Goal: Task Accomplishment & Management: Manage account settings

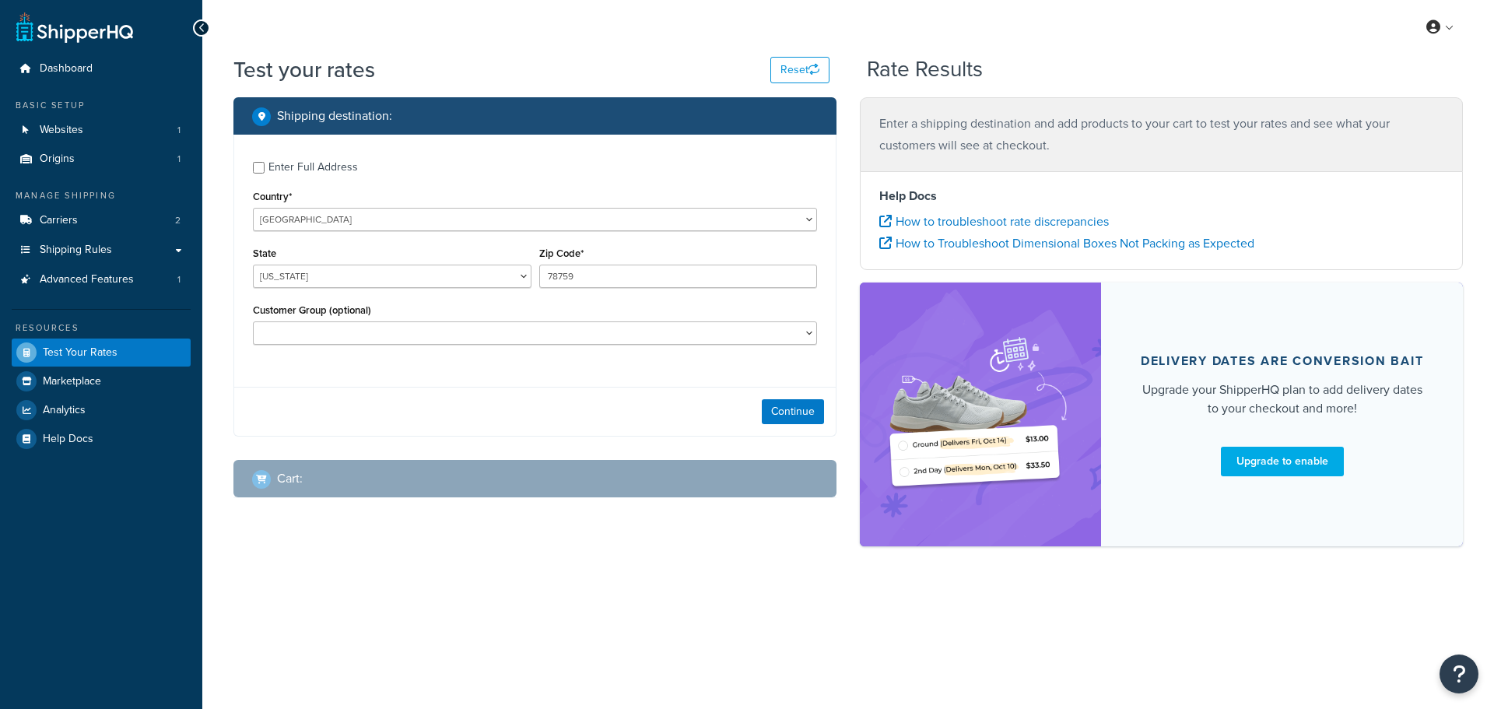
select select "[GEOGRAPHIC_DATA]"
click at [66, 433] on span "Help Docs" at bounding box center [68, 439] width 51 height 13
click at [205, 25] on div at bounding box center [201, 27] width 17 height 17
click at [72, 73] on span "Dashboard" at bounding box center [66, 68] width 53 height 13
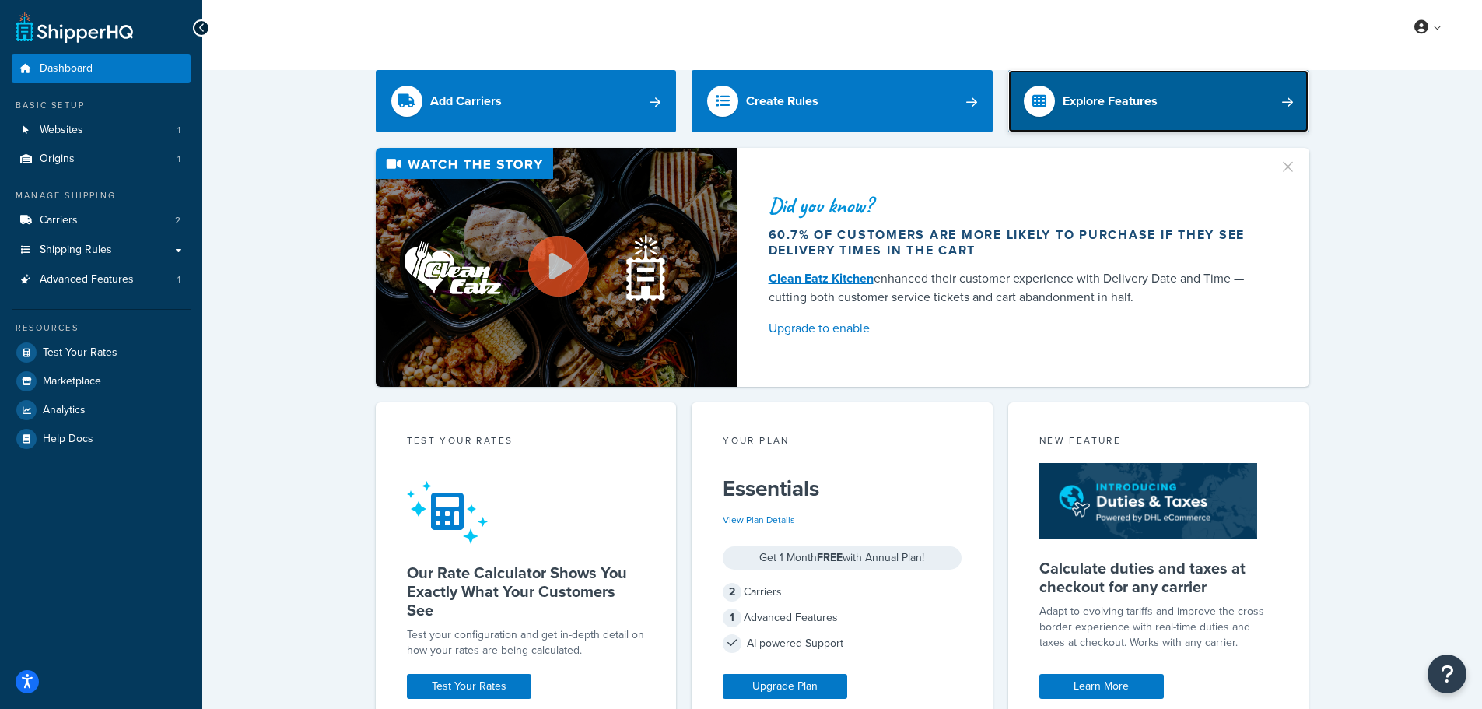
click at [1109, 105] on div "Explore Features" at bounding box center [1110, 101] width 95 height 22
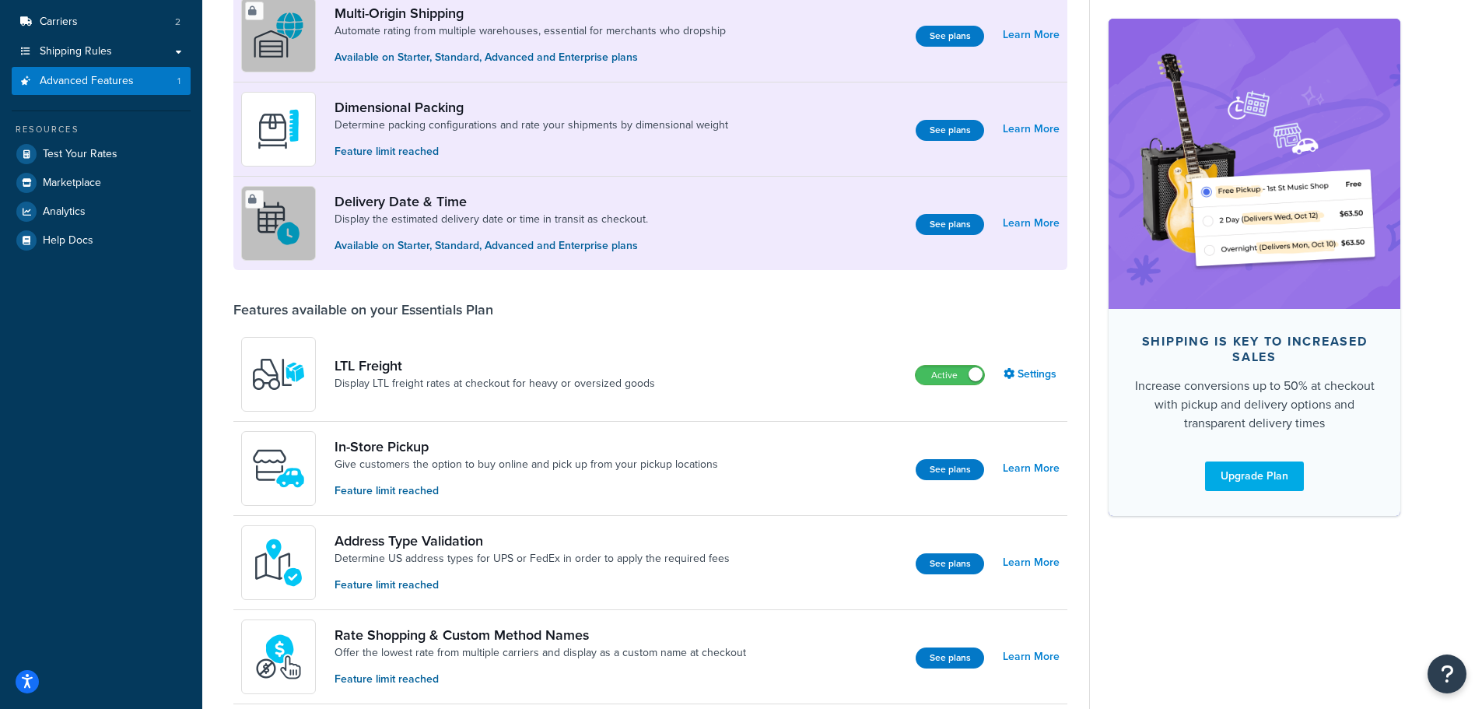
scroll to position [233, 0]
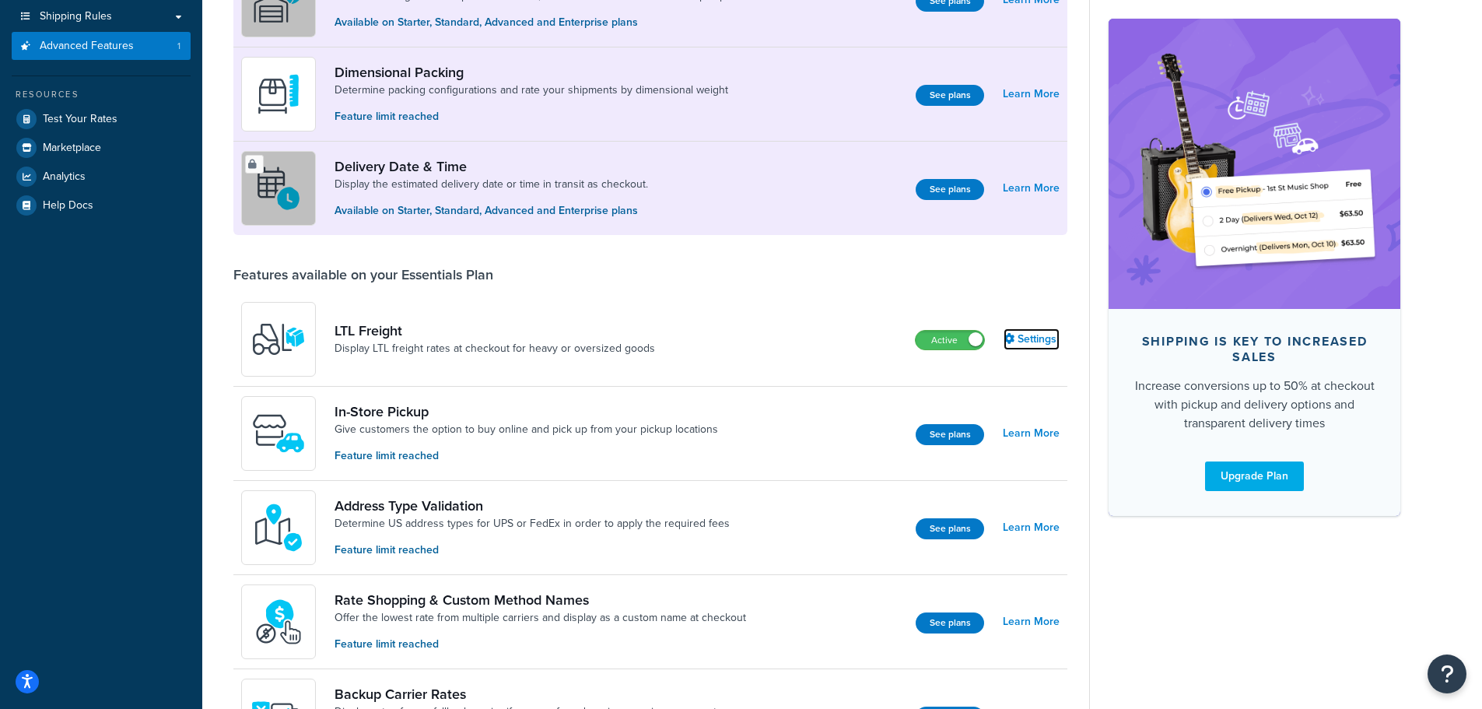
click at [1039, 342] on link "Settings" at bounding box center [1032, 339] width 56 height 22
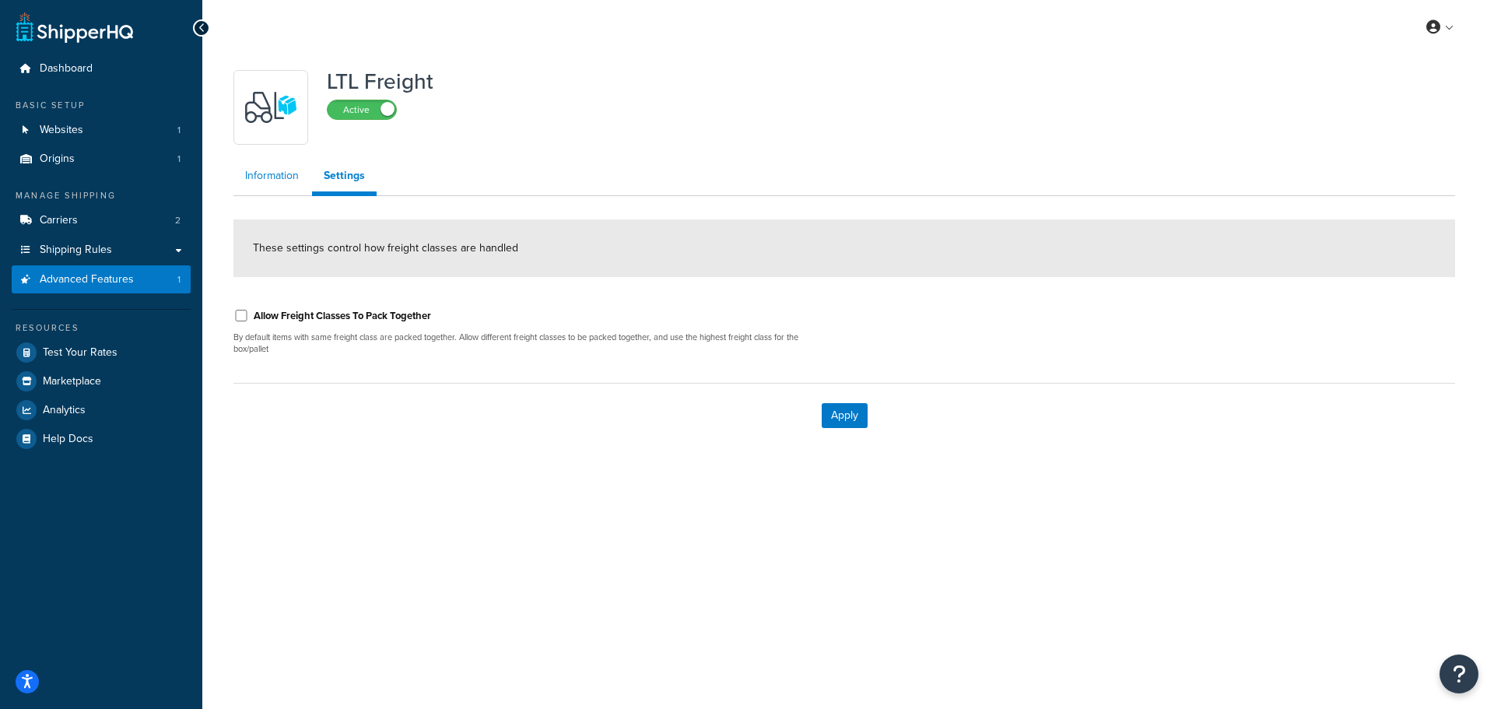
click at [278, 177] on link "Information" at bounding box center [271, 175] width 77 height 31
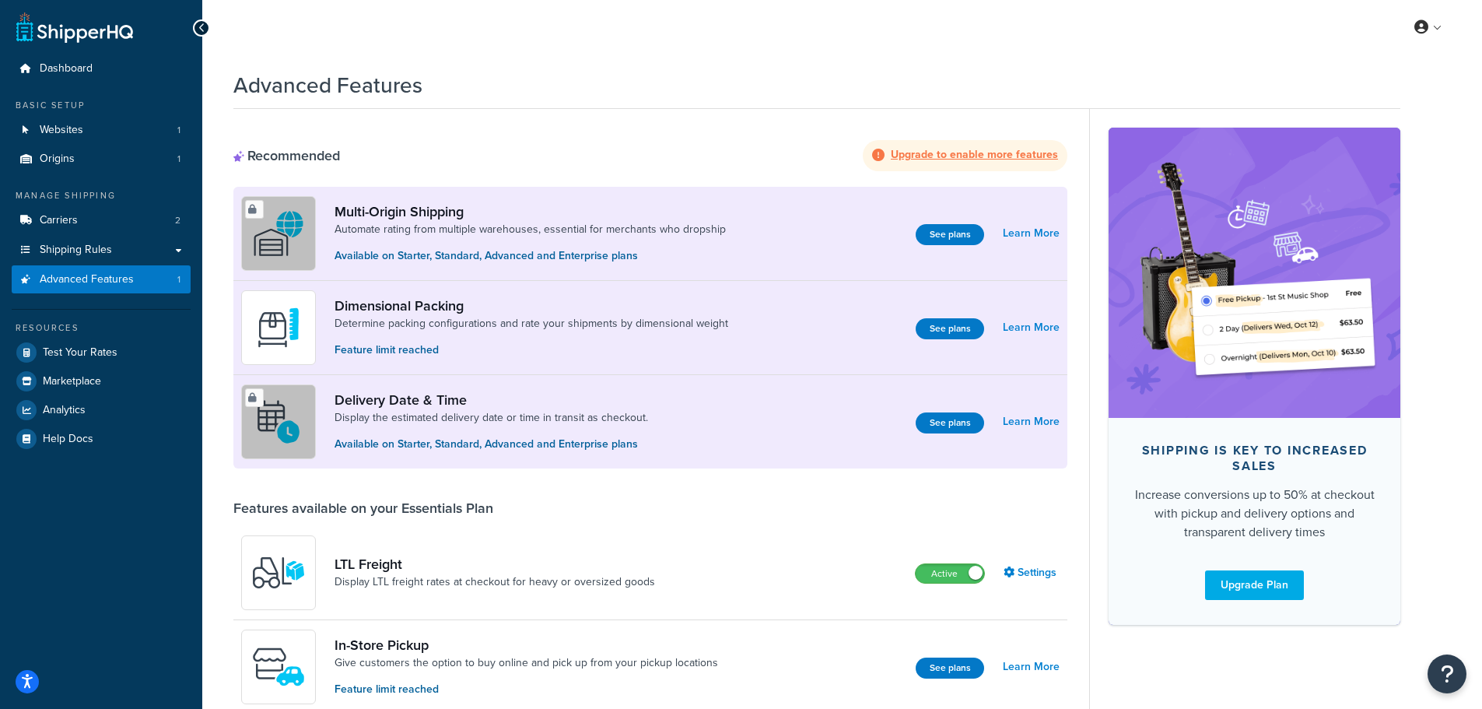
click at [917, 153] on strong "Upgrade to enable more features" at bounding box center [974, 154] width 167 height 16
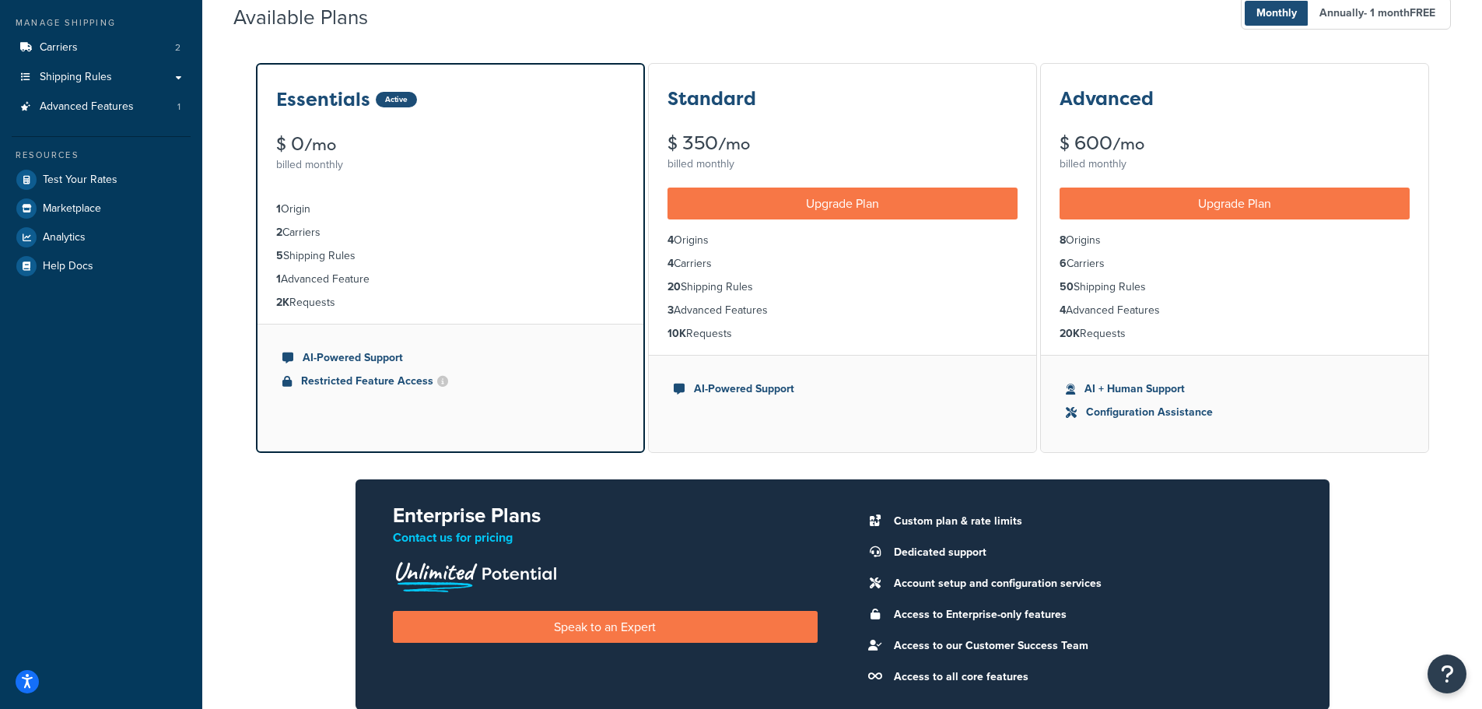
scroll to position [150, 0]
